Goal: Navigation & Orientation: Find specific page/section

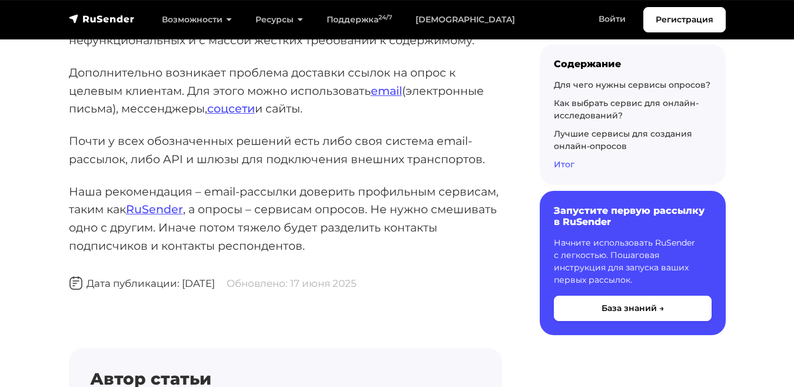
scroll to position [18368, 0]
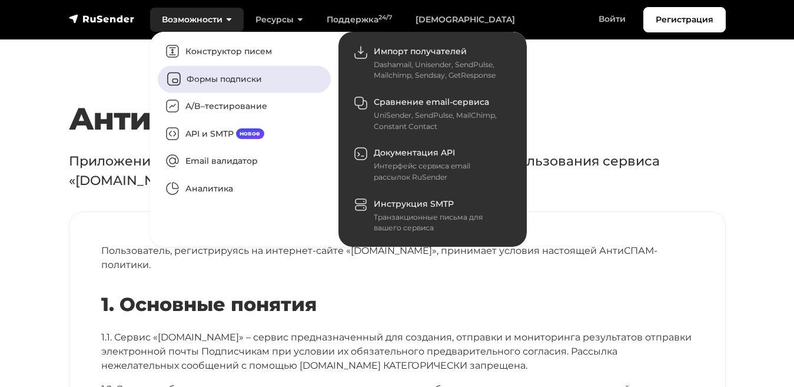
click at [181, 72] on link "Формы подписки" at bounding box center [244, 78] width 173 height 27
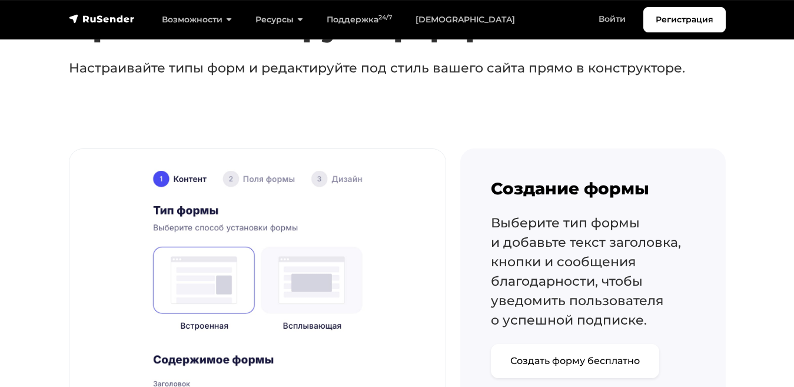
scroll to position [765, 0]
